Goal: Entertainment & Leisure: Consume media (video, audio)

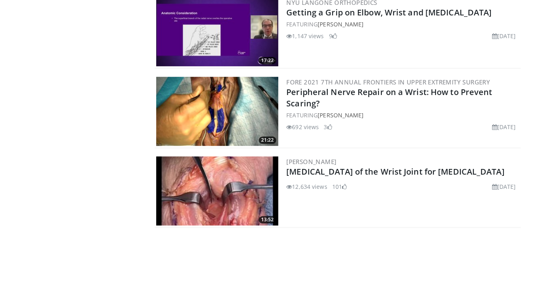
scroll to position [204, 0]
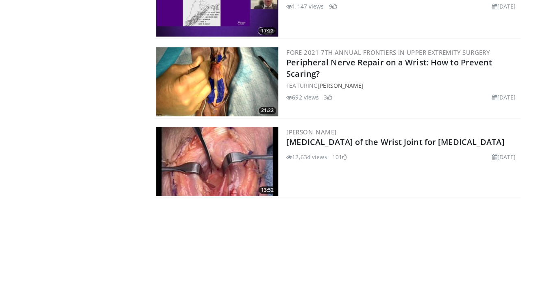
click at [227, 157] on img at bounding box center [217, 161] width 122 height 69
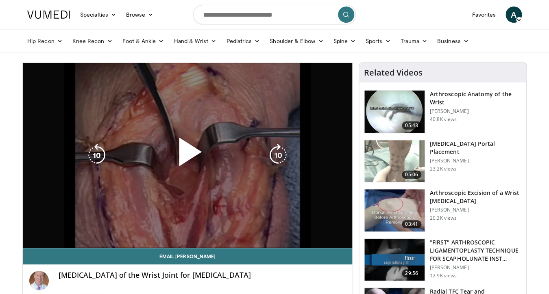
click at [187, 155] on span "Video Player" at bounding box center [187, 155] width 0 height 0
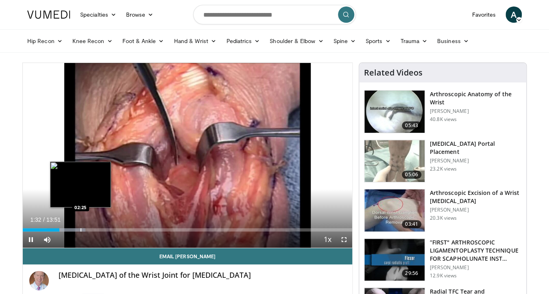
click at [81, 229] on div "Progress Bar" at bounding box center [81, 230] width 1 height 3
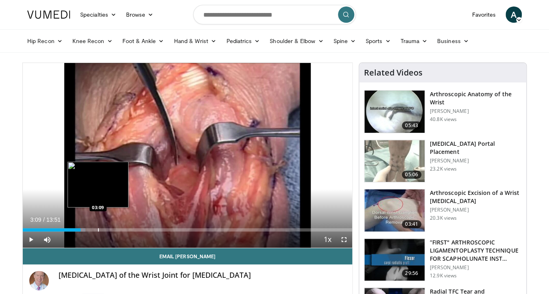
click at [98, 231] on div "Progress Bar" at bounding box center [98, 230] width 1 height 3
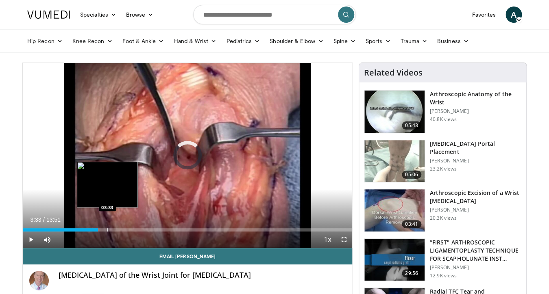
click at [107, 231] on div "Loaded : 0.00% 03:10 03:33" at bounding box center [187, 230] width 329 height 3
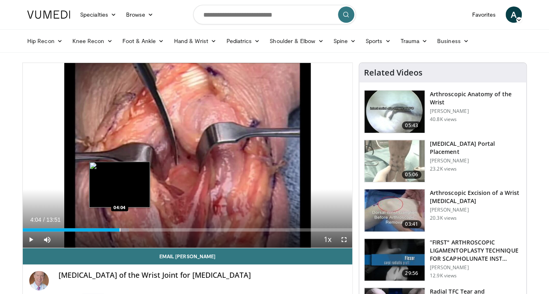
click at [120, 231] on div "Progress Bar" at bounding box center [120, 230] width 1 height 3
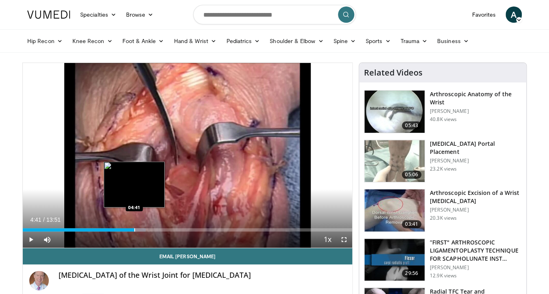
click at [134, 228] on div "Loaded : 37.30% 04:41 04:41" at bounding box center [187, 228] width 329 height 8
click at [145, 229] on div "Loaded : 41.73% 04:42 05:09" at bounding box center [187, 228] width 329 height 8
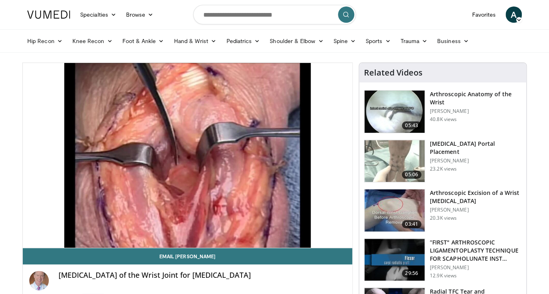
click at [149, 245] on div "Progress Bar" at bounding box center [148, 246] width 1 height 3
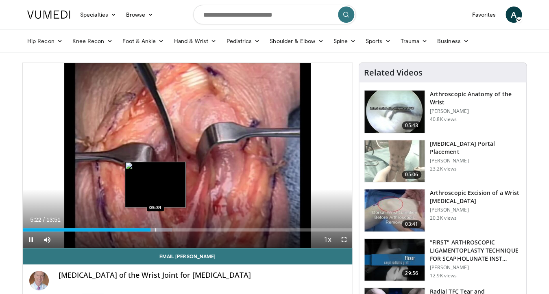
click at [155, 231] on div "Progress Bar" at bounding box center [155, 230] width 1 height 3
click at [161, 231] on div "Loaded : 47.69% 05:35 05:50" at bounding box center [187, 230] width 329 height 3
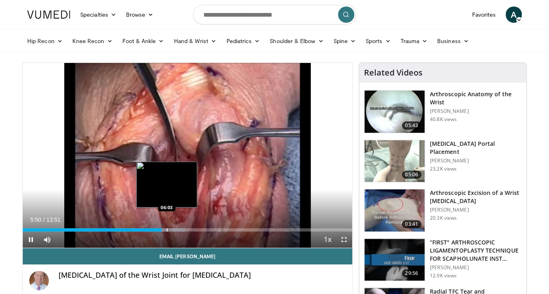
click at [168, 231] on div "Loaded : 49.34% 05:50 06:03" at bounding box center [187, 230] width 329 height 3
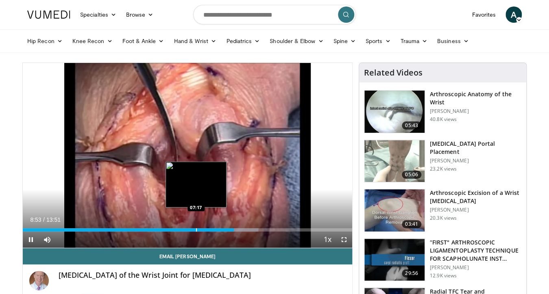
click at [196, 229] on div "Loaded : 71.54% 08:53 07:17" at bounding box center [187, 228] width 329 height 8
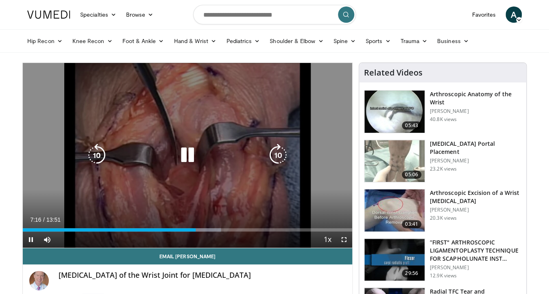
click at [189, 155] on icon "Video Player" at bounding box center [187, 155] width 23 height 23
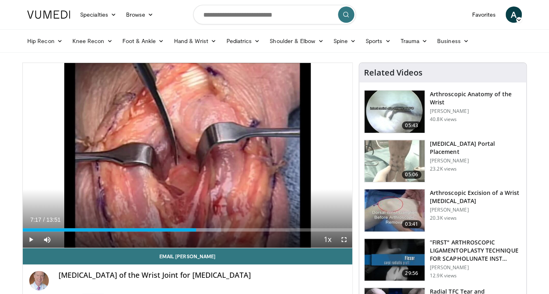
click at [189, 155] on div "10 seconds Tap to unmute" at bounding box center [187, 155] width 329 height 185
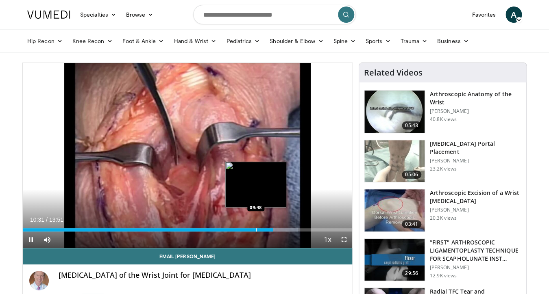
click at [256, 230] on div "Loaded : 83.47% 10:31 09:48" at bounding box center [187, 230] width 329 height 3
click at [248, 230] on div "09:49" at bounding box center [139, 230] width 233 height 3
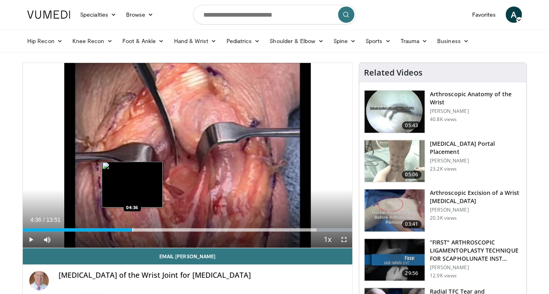
click at [132, 192] on img "Progress Bar" at bounding box center [132, 185] width 61 height 46
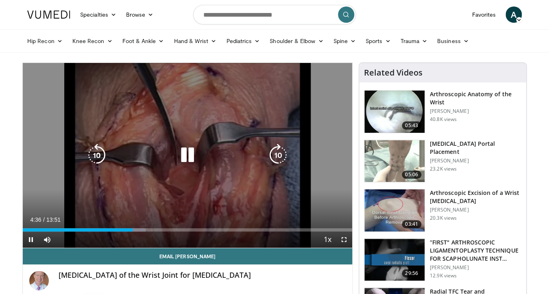
click at [122, 118] on div "10 seconds Tap to unmute" at bounding box center [187, 155] width 329 height 185
